Goal: Subscribe to service/newsletter

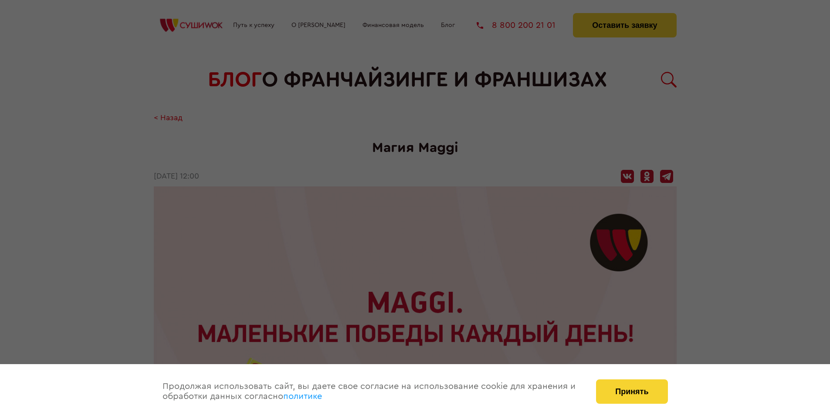
scroll to position [1219, 0]
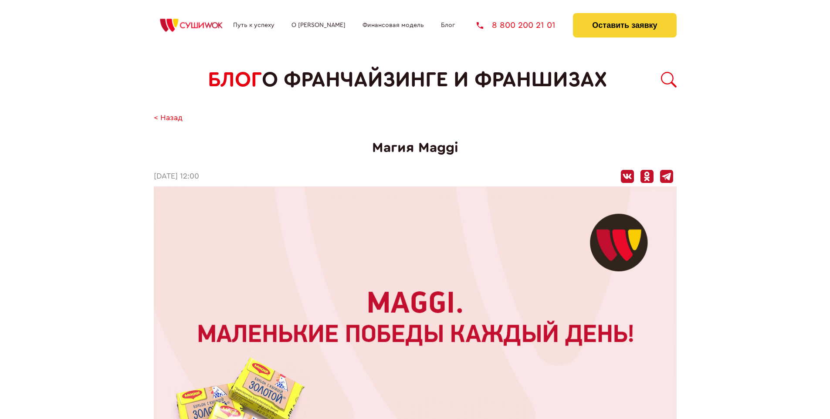
scroll to position [1219, 0]
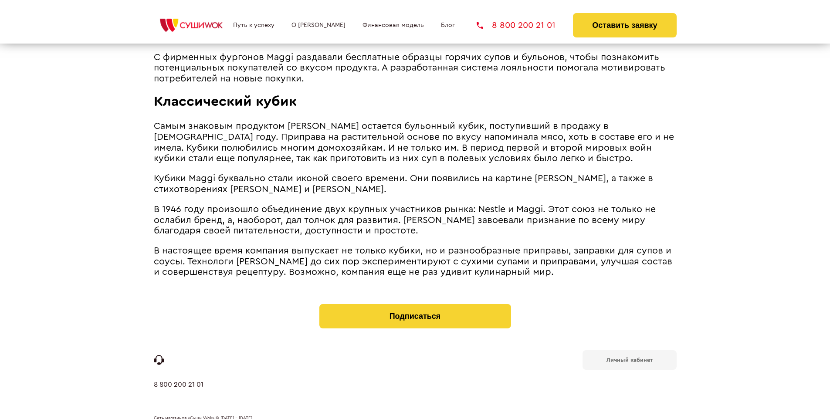
click at [629, 357] on b "Личный кабинет" at bounding box center [630, 360] width 46 height 6
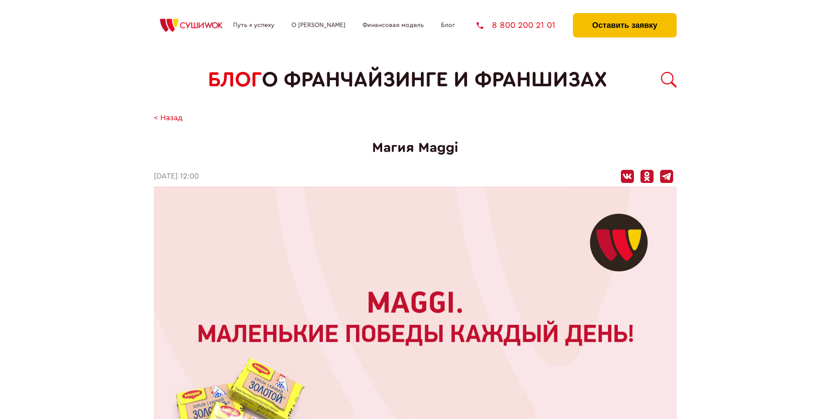
click at [624, 15] on button "Оставить заявку" at bounding box center [624, 25] width 103 height 24
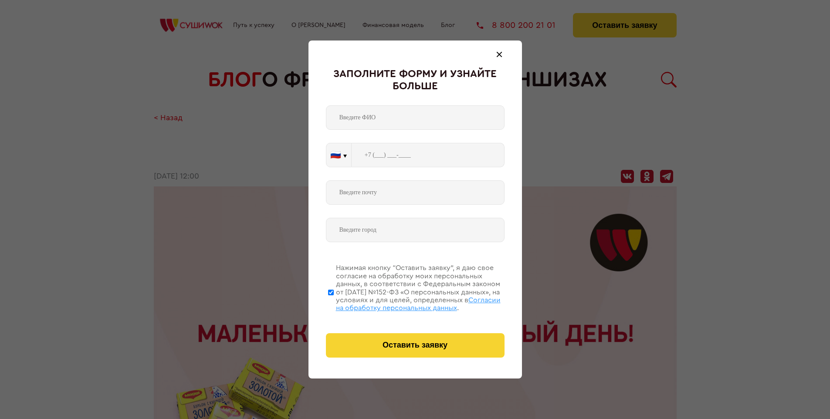
click at [404, 303] on span "Согласии на обработку персональных данных" at bounding box center [418, 304] width 165 height 15
click at [334, 303] on input "Нажимая кнопку “Оставить заявку”, я даю свое согласие на обработку моих персона…" at bounding box center [331, 293] width 6 height 70
checkbox input "false"
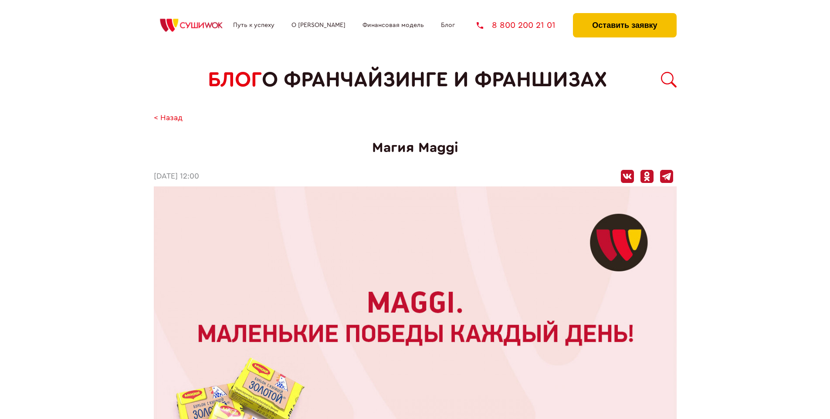
click at [624, 15] on button "Оставить заявку" at bounding box center [624, 25] width 103 height 24
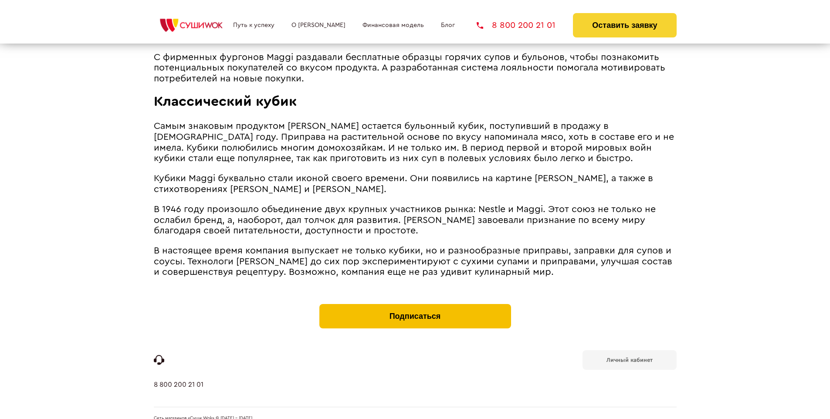
click at [415, 304] on button "Подписаться" at bounding box center [415, 316] width 192 height 24
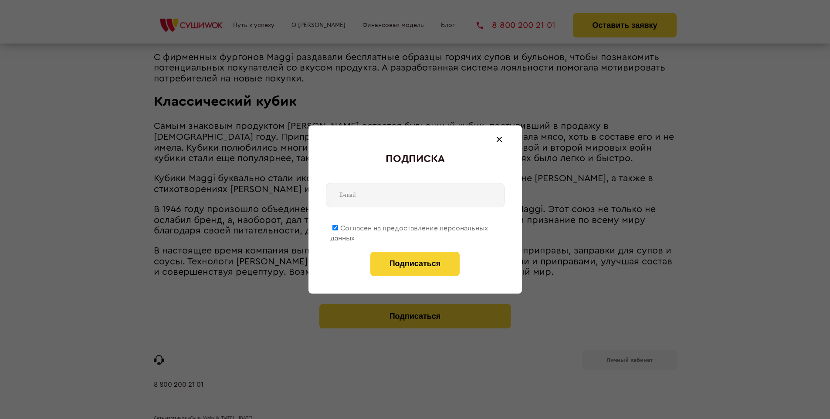
click at [410, 227] on span "Согласен на предоставление персональных данных" at bounding box center [409, 233] width 158 height 17
click at [338, 227] on input "Согласен на предоставление персональных данных" at bounding box center [335, 228] width 6 height 6
checkbox input "false"
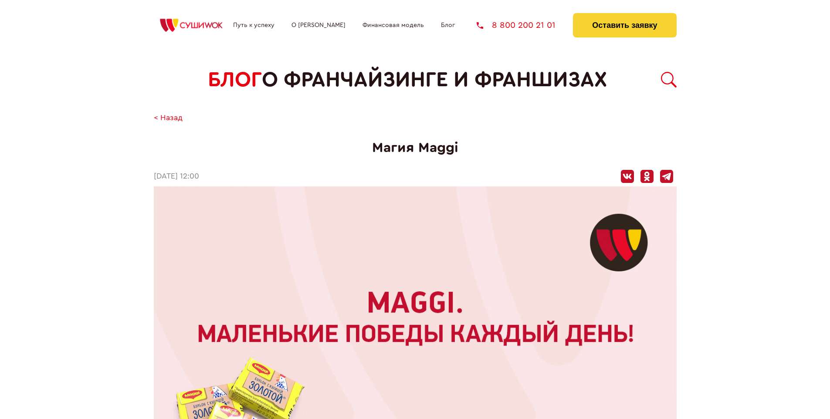
scroll to position [1219, 0]
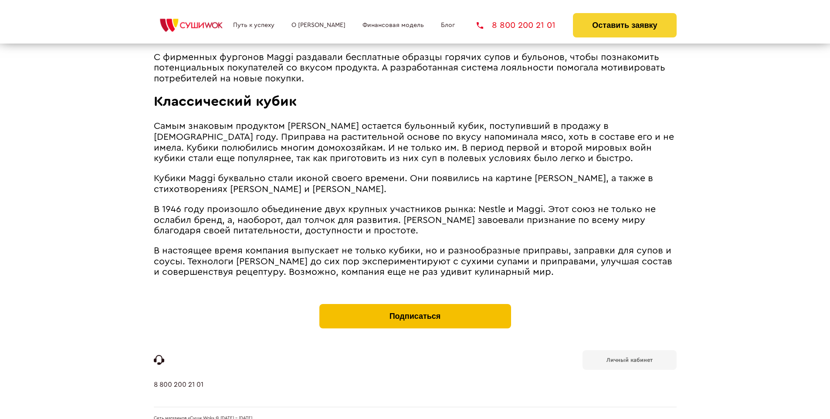
click at [415, 304] on button "Подписаться" at bounding box center [415, 316] width 192 height 24
